Goal: Task Accomplishment & Management: Manage account settings

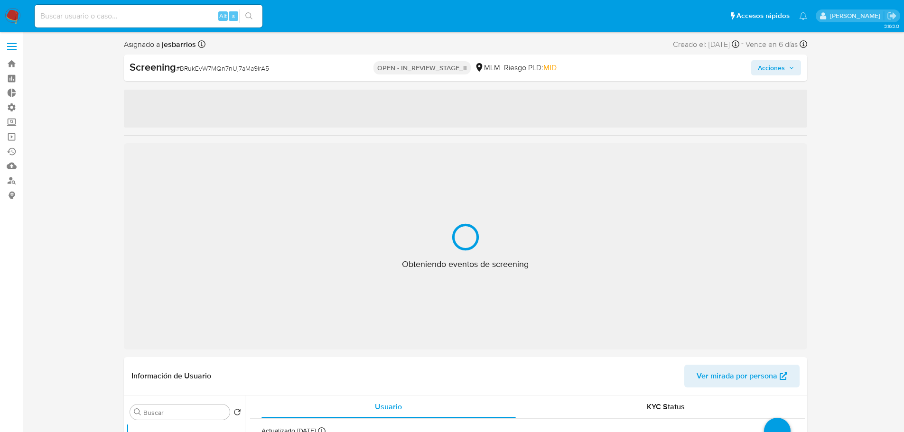
select select "10"
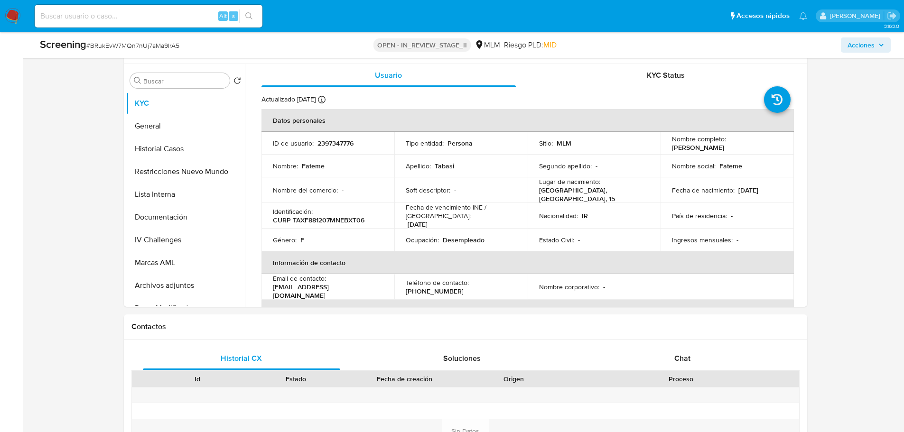
scroll to position [570, 0]
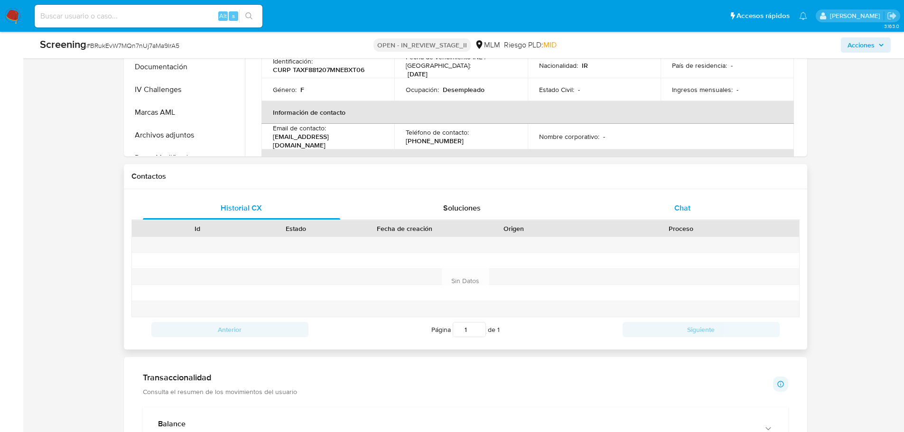
click at [692, 215] on div "Chat" at bounding box center [683, 208] width 198 height 23
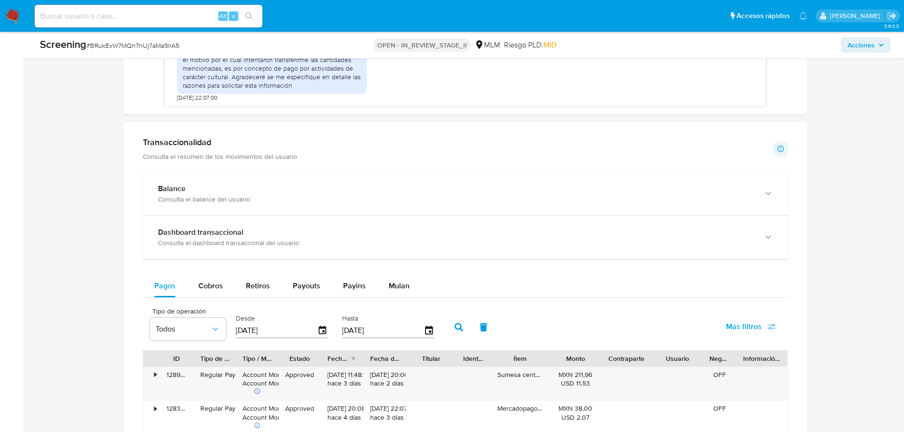
scroll to position [997, 0]
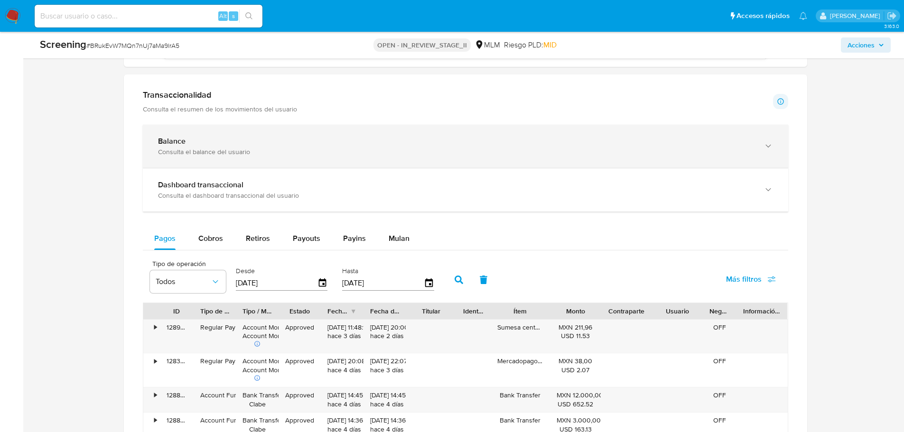
click at [328, 140] on div "Balance" at bounding box center [456, 141] width 596 height 9
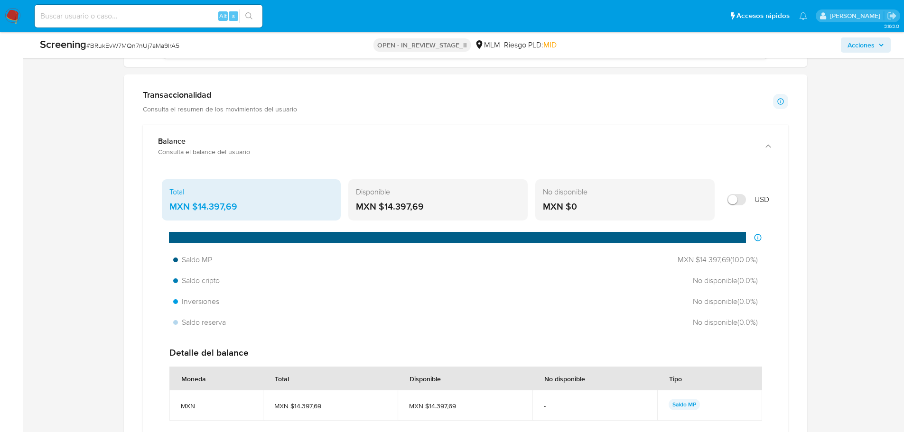
click at [739, 197] on input "Mostrar en USD" at bounding box center [736, 199] width 19 height 11
checkbox input "false"
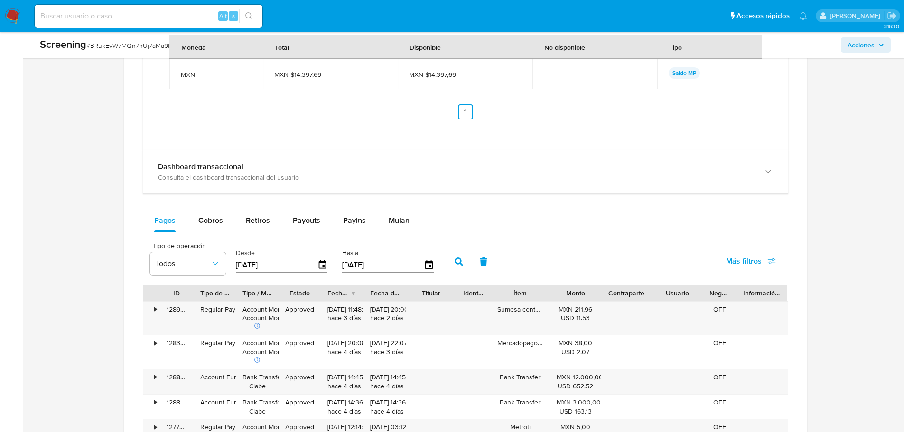
scroll to position [1329, 0]
click at [243, 219] on button "Retiros" at bounding box center [257, 220] width 47 height 23
select select "10"
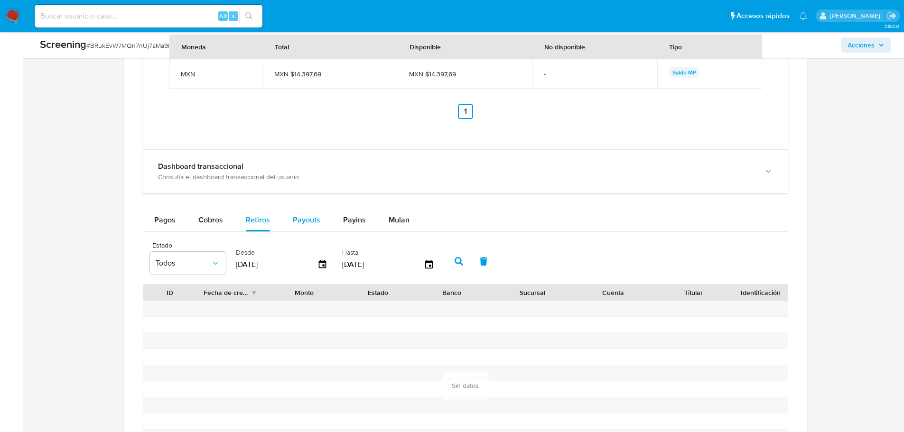
click at [312, 219] on span "Payouts" at bounding box center [307, 220] width 28 height 11
select select "10"
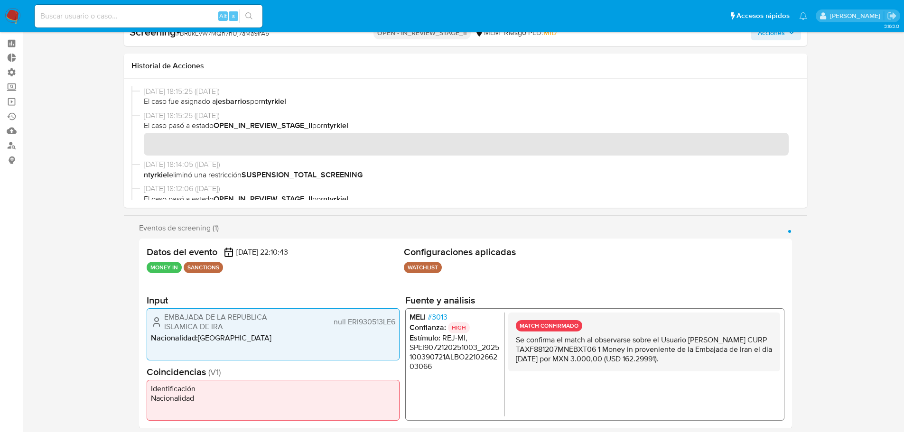
scroll to position [0, 0]
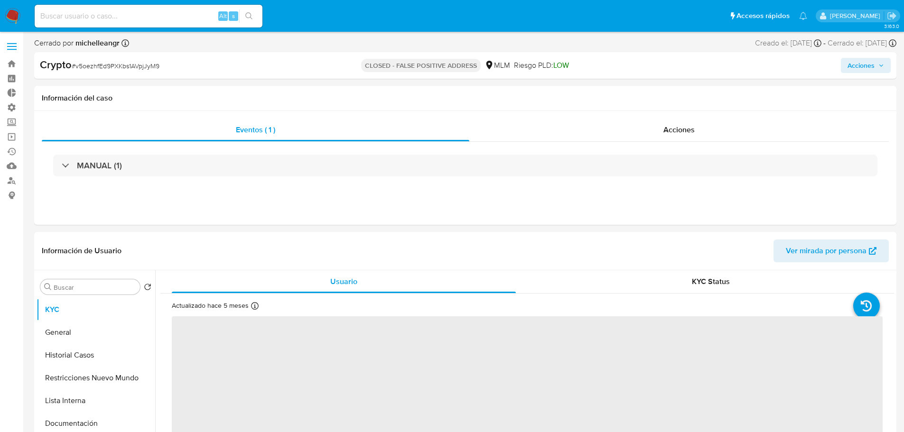
select select "10"
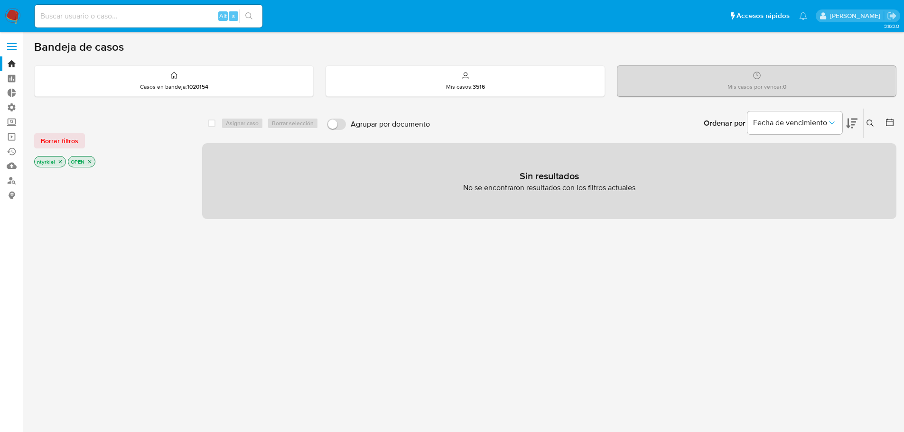
click at [119, 17] on input at bounding box center [149, 16] width 228 height 12
paste input "43ujKSeVJbES471xNJUsI9m8"
type input "43ujKSeVJbES471xNJUsI9m8"
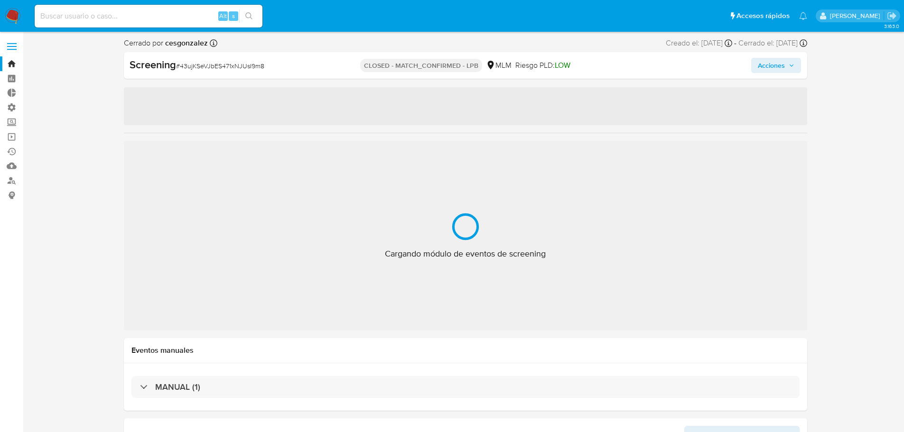
select select "10"
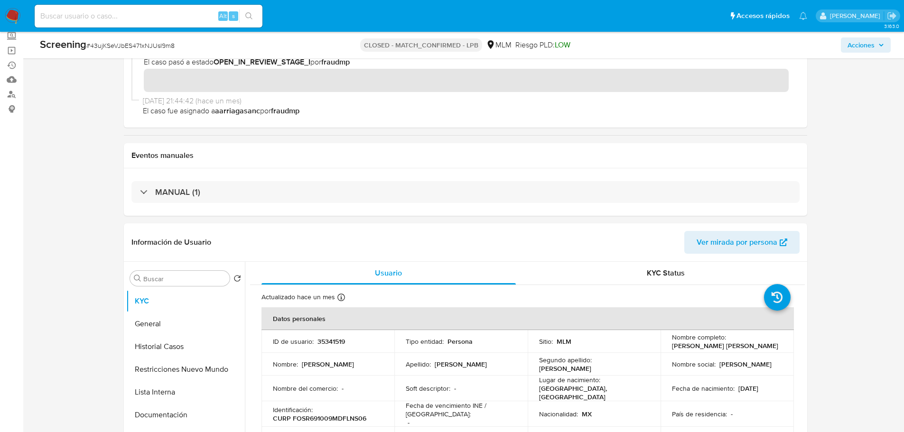
scroll to position [95, 0]
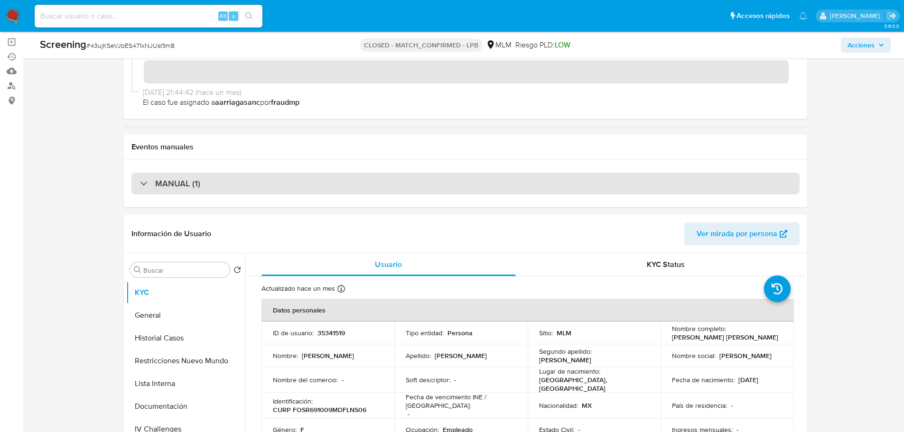
click at [240, 189] on div "MANUAL (1)" at bounding box center [465, 184] width 668 height 22
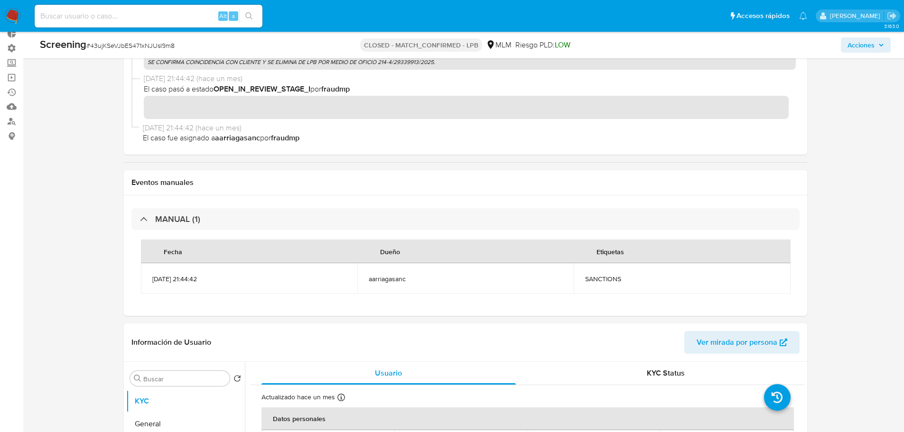
scroll to position [0, 0]
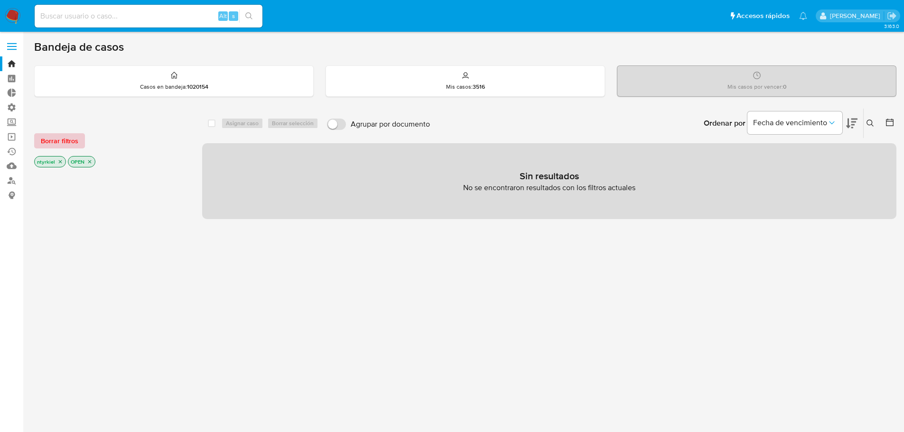
click at [82, 139] on button "Borrar filtros" at bounding box center [59, 140] width 51 height 15
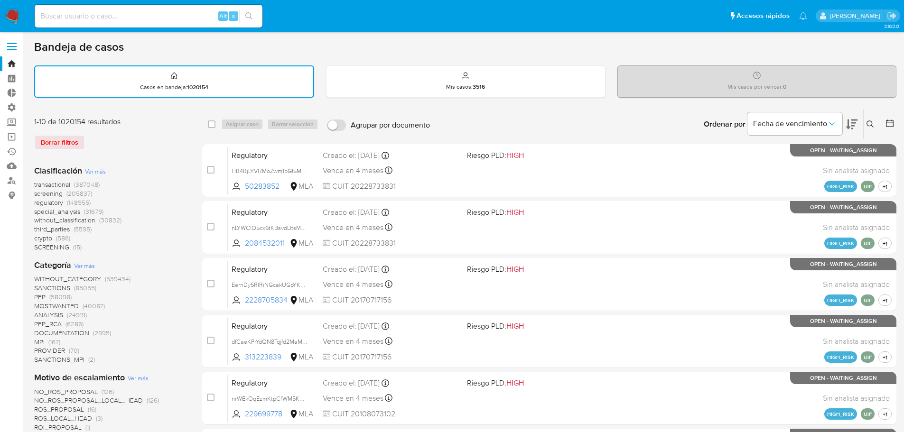
click at [49, 240] on span "crypto" at bounding box center [43, 238] width 18 height 9
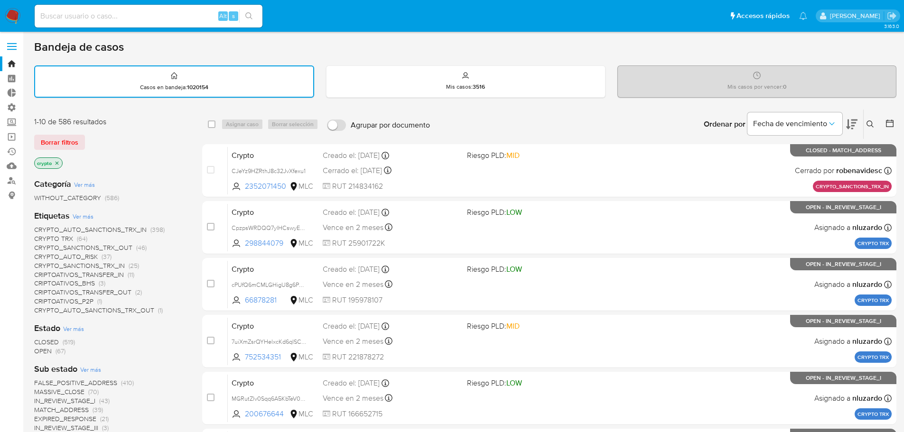
click at [790, 111] on div "Fecha de vencimiento" at bounding box center [795, 124] width 95 height 29
click at [791, 117] on button "Fecha de vencimiento" at bounding box center [795, 123] width 95 height 23
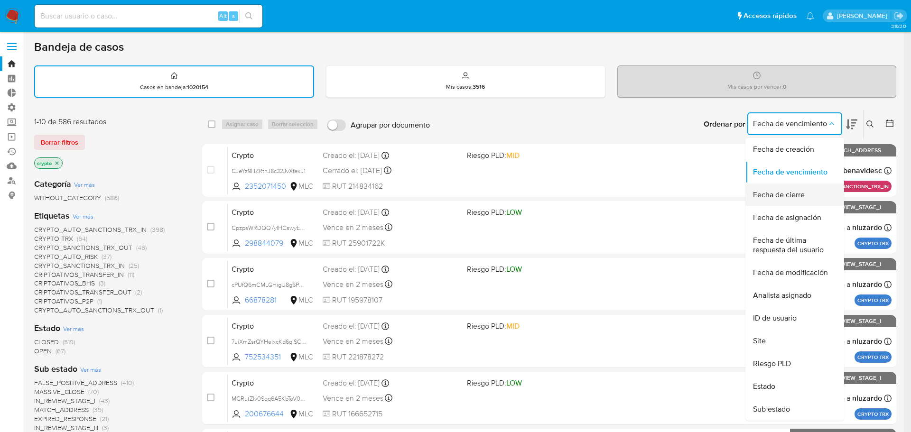
click at [792, 198] on span "Fecha de cierre" at bounding box center [779, 194] width 52 height 9
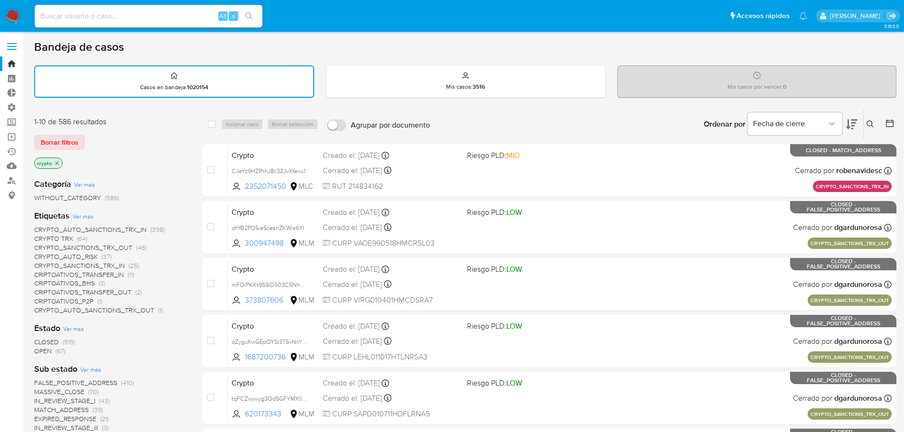
click at [852, 122] on icon at bounding box center [851, 124] width 11 height 11
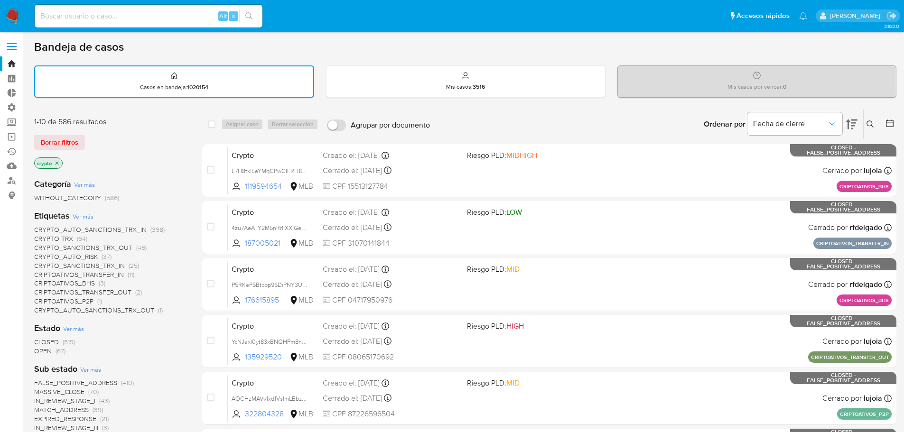
click at [852, 122] on icon at bounding box center [851, 124] width 11 height 11
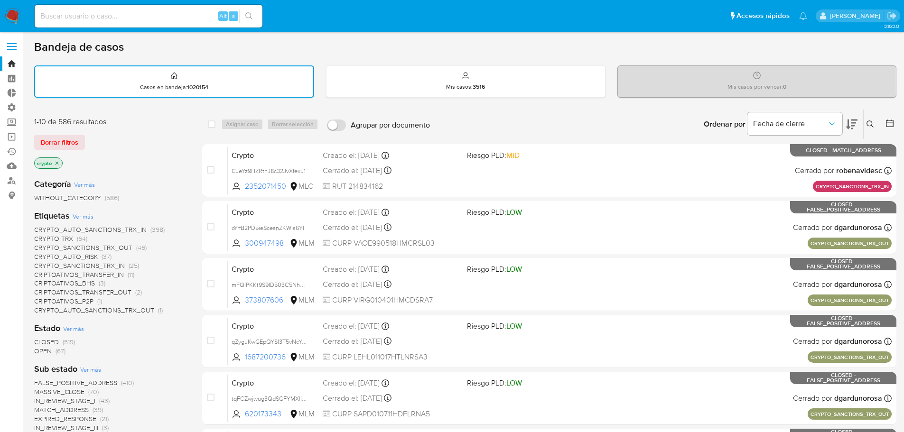
click at [889, 120] on icon at bounding box center [889, 123] width 9 height 9
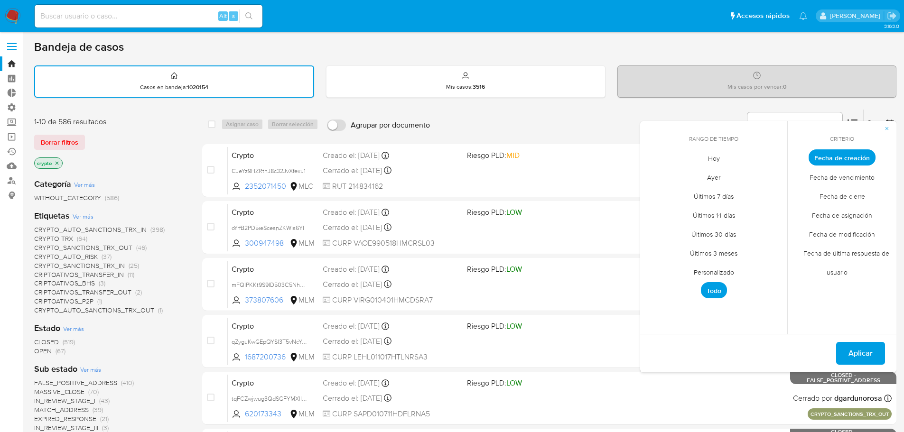
click at [838, 195] on span "Fecha de cierre" at bounding box center [843, 196] width 66 height 19
click at [715, 278] on span "Personalizado" at bounding box center [714, 271] width 60 height 19
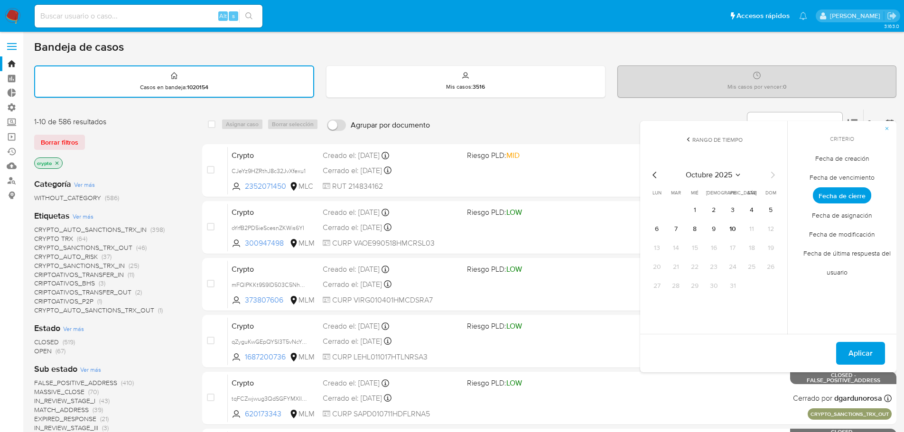
click at [654, 178] on icon "Mes anterior" at bounding box center [654, 174] width 11 height 11
click at [658, 207] on button "1" at bounding box center [656, 210] width 15 height 15
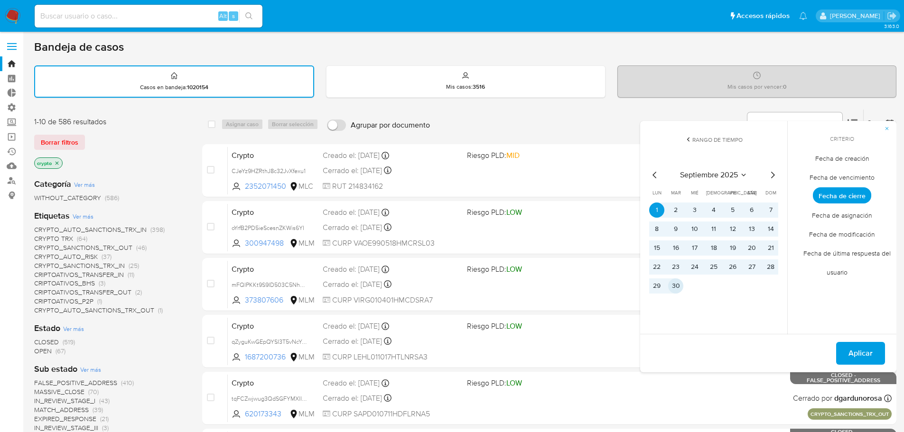
click at [677, 288] on button "30" at bounding box center [675, 286] width 15 height 15
click at [866, 350] on span "Aplicar" at bounding box center [861, 353] width 24 height 21
